Goal: Contribute content: Add original content to the website for others to see

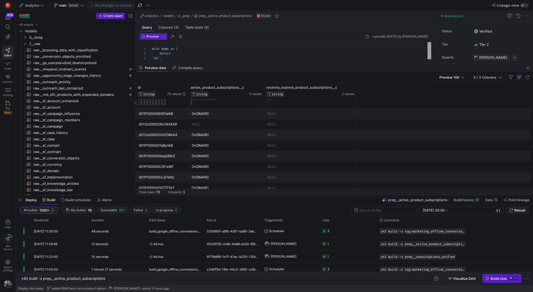
scroll to position [0, 84]
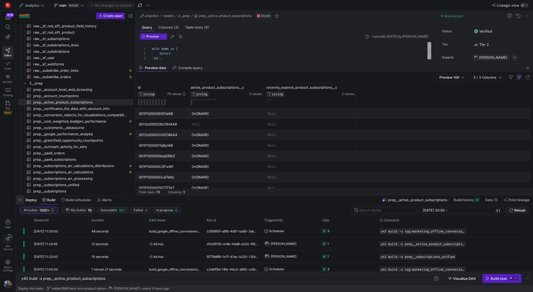
click at [20, 199] on span "button" at bounding box center [20, 199] width 8 height 9
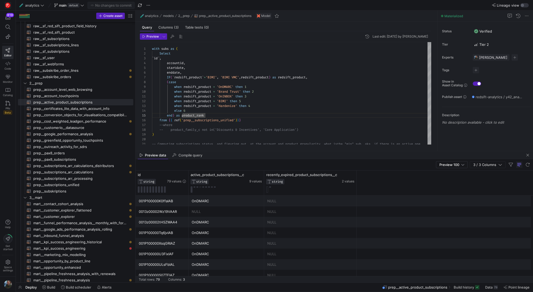
click at [485, 151] on div "Preview data Compile query" at bounding box center [334, 155] width 397 height 8
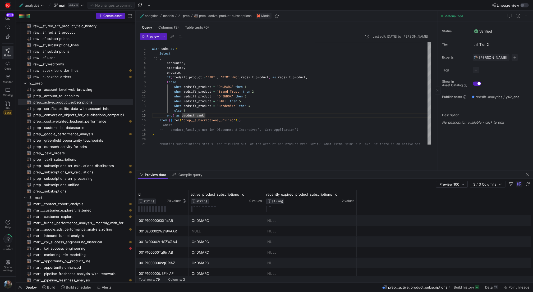
drag, startPoint x: 485, startPoint y: 150, endPoint x: 490, endPoint y: 166, distance: 17.0
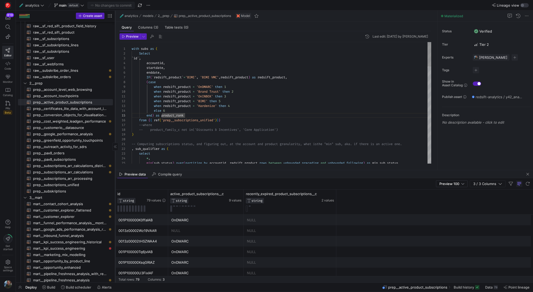
drag, startPoint x: 136, startPoint y: 67, endPoint x: 116, endPoint y: 70, distance: 20.5
click at [115, 70] on div at bounding box center [115, 147] width 0 height 272
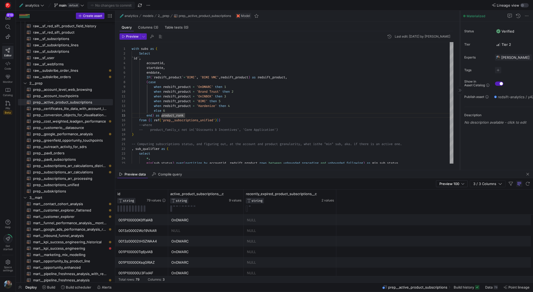
drag, startPoint x: 437, startPoint y: 43, endPoint x: 459, endPoint y: 48, distance: 22.8
click at [460, 48] on div at bounding box center [460, 90] width 0 height 159
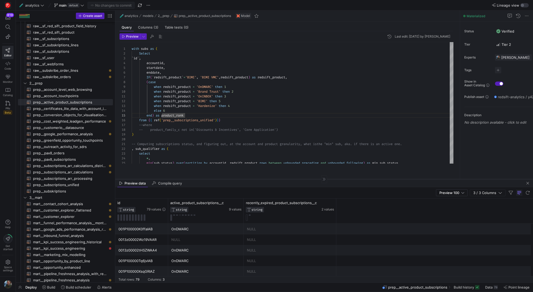
drag, startPoint x: 421, startPoint y: 169, endPoint x: 418, endPoint y: 183, distance: 13.9
click at [419, 179] on div at bounding box center [324, 179] width 418 height 0
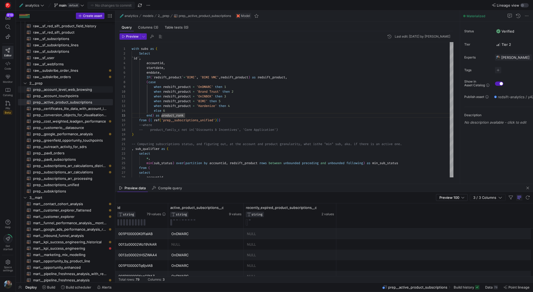
type textarea "with subs as ( Select `id`, accountid, startdate, enddate, IF(`redsift_product`…"
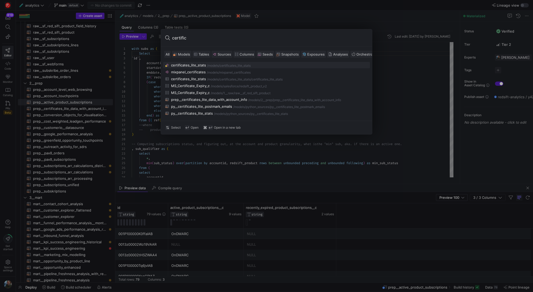
type input "certifica"
click at [208, 100] on div "prep__certificates_lite_data_with_account_info" at bounding box center [209, 99] width 76 height 4
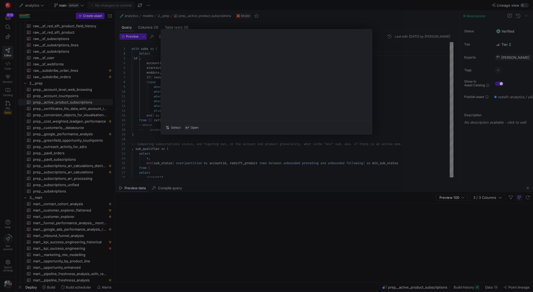
type textarea "with account as ( select id as accountid, name as account_name, `SIC_Industry_c…"
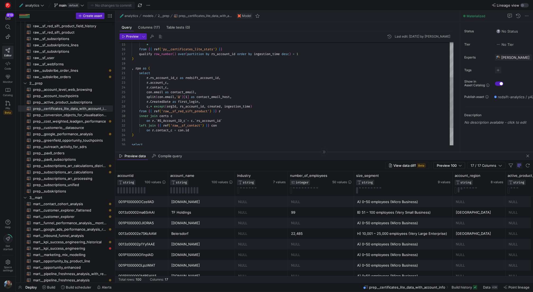
drag, startPoint x: 306, startPoint y: 183, endPoint x: 302, endPoint y: 151, distance: 32.3
click at [302, 152] on div at bounding box center [324, 152] width 418 height 0
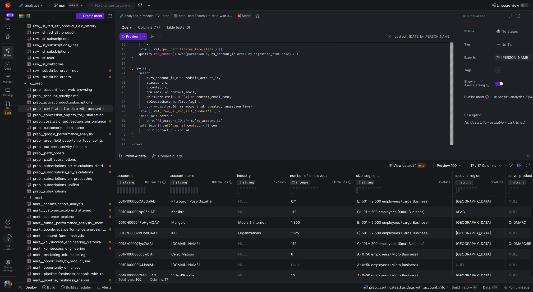
scroll to position [501, 0]
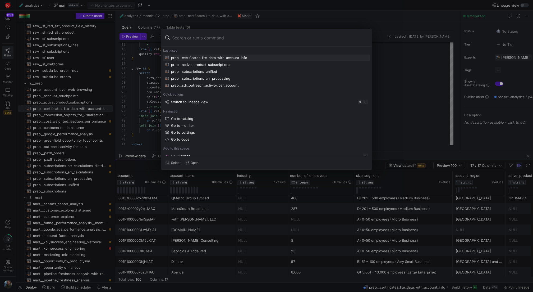
click at [54, 78] on div at bounding box center [266, 146] width 533 height 292
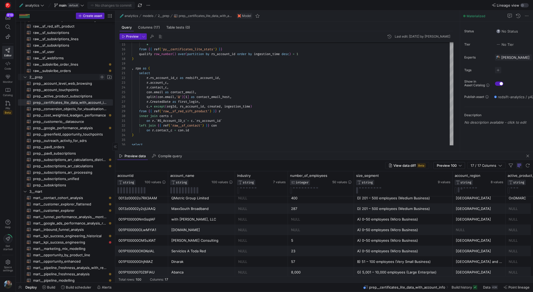
click at [103, 76] on span "Press SPACE to select this row." at bounding box center [101, 76] width 5 height 5
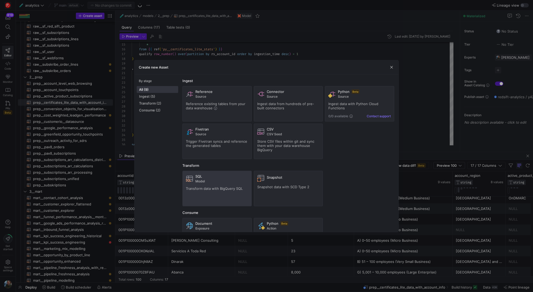
click at [224, 183] on div "SQL Model Transform data with BigQuery SQL" at bounding box center [217, 188] width 62 height 29
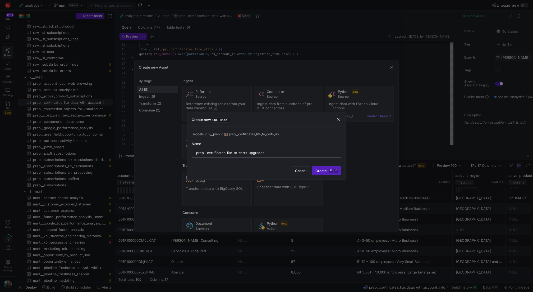
click at [247, 154] on input "prep__certificates_lite_to_certs_upgrades" at bounding box center [266, 152] width 141 height 4
click at [246, 152] on input "prep__certificates_lite_to_certs_upgrades" at bounding box center [266, 152] width 141 height 4
type input "prep__certificates_lite_to_paid_upgrades"
click at [325, 173] on span "submit" at bounding box center [326, 170] width 29 height 8
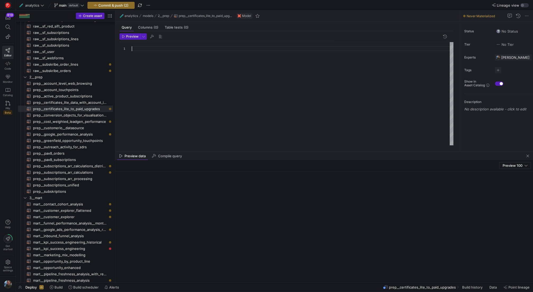
click at [179, 50] on div at bounding box center [293, 93] width 322 height 103
type textarea "S"
click at [132, 49] on div "select * from { { ref ( 'prep__certificates_lite_data_with_account_info' ) } }" at bounding box center [293, 93] width 322 height 103
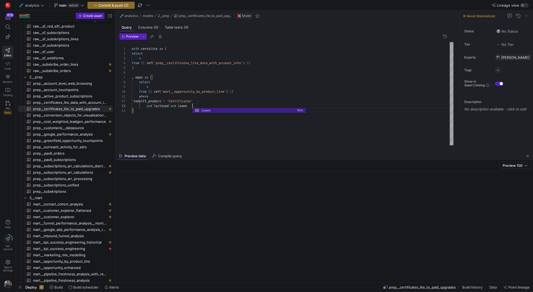
scroll to position [10, 65]
click at [152, 86] on div "with certslite as ( * select from { { ref ( 'prep__certificates_lite_data_with_…" at bounding box center [293, 93] width 322 height 103
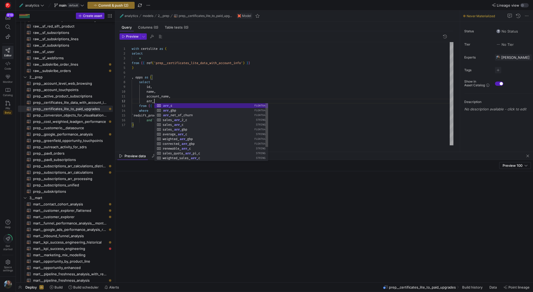
scroll to position [5, 25]
click at [183, 88] on div "with certslite as ( * select from { { ref ( 'prep__certificates_lite_data_with_…" at bounding box center [293, 93] width 322 height 103
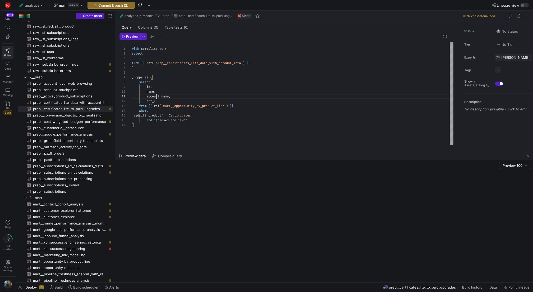
scroll to position [0, 25]
click at [155, 94] on div "with certslite as ( * select from { { ref ( 'prep__certificates_lite_data_with_…" at bounding box center [293, 93] width 322 height 103
click at [159, 92] on div "with certslite as ( * select from { { ref ( 'prep__certificates_lite_data_with_…" at bounding box center [293, 93] width 322 height 103
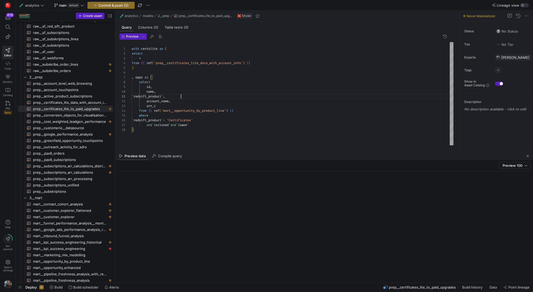
click at [161, 89] on div "with certslite as ( * select from { { ref ( 'prep__certificates_lite_data_with_…" at bounding box center [293, 93] width 322 height 103
click at [165, 89] on div "with certslite as ( * select from { { ref ( 'prep__certificates_lite_data_with_…" at bounding box center [293, 93] width 322 height 103
click at [184, 99] on div "with certslite as ( * select from { { ref ( 'prep__certificates_lite_data_with_…" at bounding box center [293, 93] width 322 height 103
type textarea "`redsift_product`, account_name, `closedate`, arr_c from {{ ref('mart__opportun…"
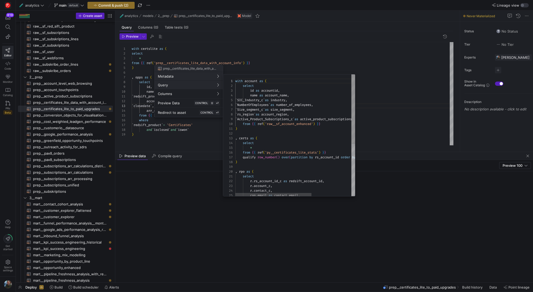
scroll to position [48, 0]
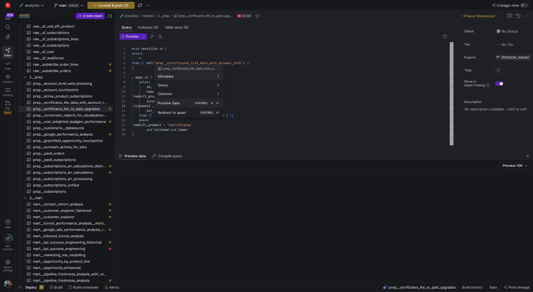
click at [187, 101] on div "Preview Data CONTROL ⇧ ⏎" at bounding box center [189, 102] width 62 height 5
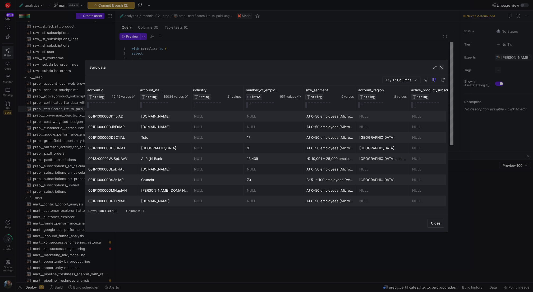
click at [441, 66] on span "button" at bounding box center [441, 67] width 5 height 5
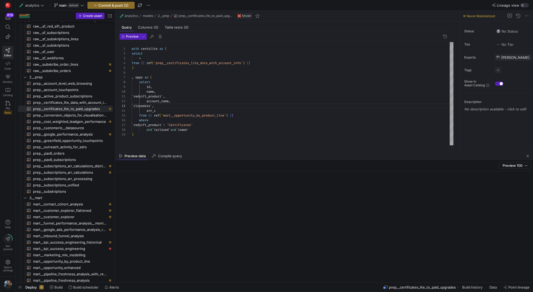
scroll to position [38, 2]
click at [215, 132] on div "with certslite as ( * select from { { ref ( 'prep__certificates_lite_data_with_…" at bounding box center [293, 93] width 322 height 103
